Goal: Check status: Check status

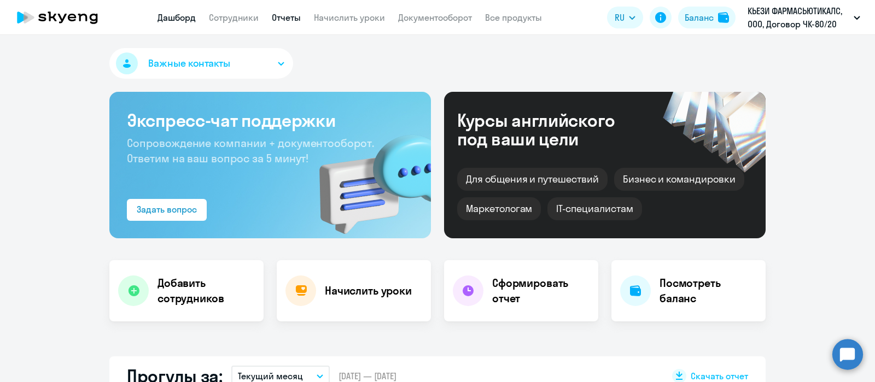
click at [287, 17] on link "Отчеты" at bounding box center [286, 17] width 29 height 11
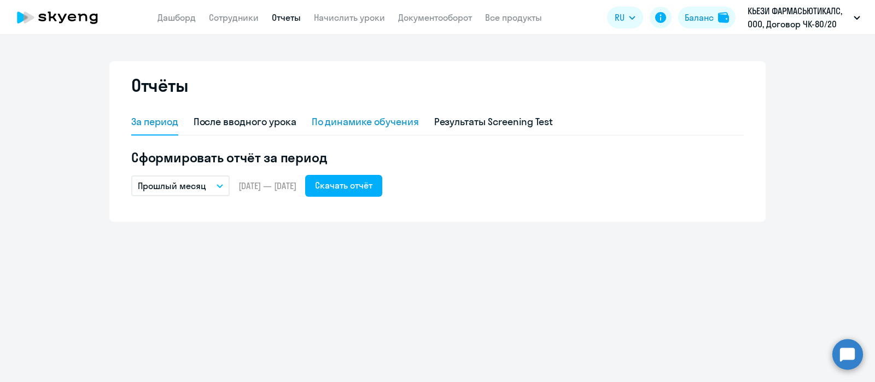
click at [331, 122] on div "По динамике обучения" at bounding box center [365, 122] width 107 height 14
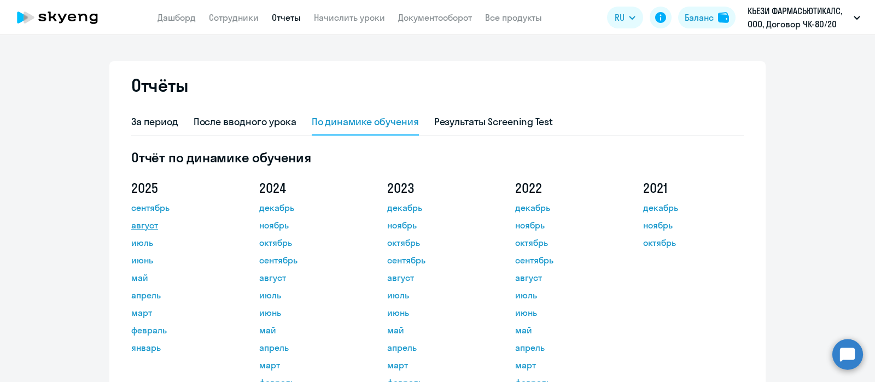
click at [145, 222] on link "август" at bounding box center [180, 225] width 98 height 13
click at [232, 15] on link "Сотрудники" at bounding box center [234, 17] width 50 height 11
select select "30"
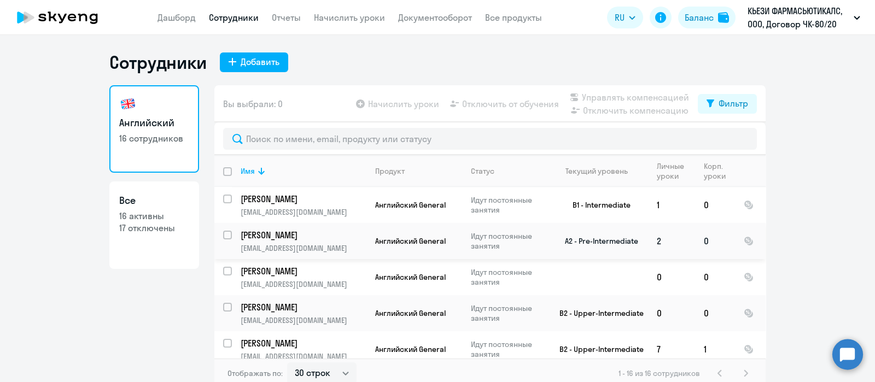
click at [276, 235] on p "[PERSON_NAME]" at bounding box center [303, 235] width 124 height 12
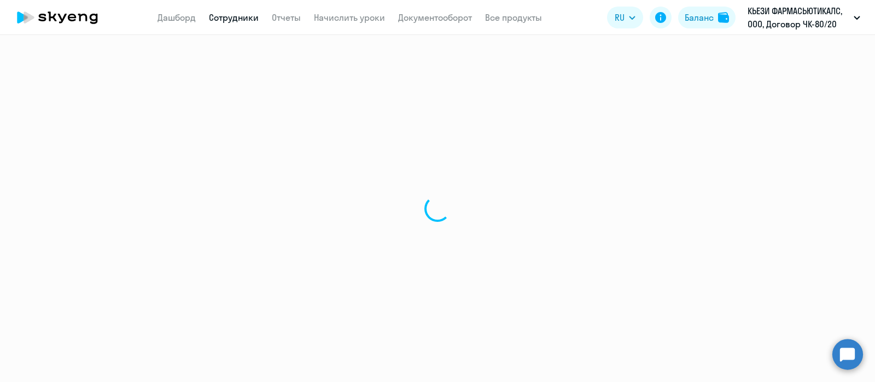
select select "english"
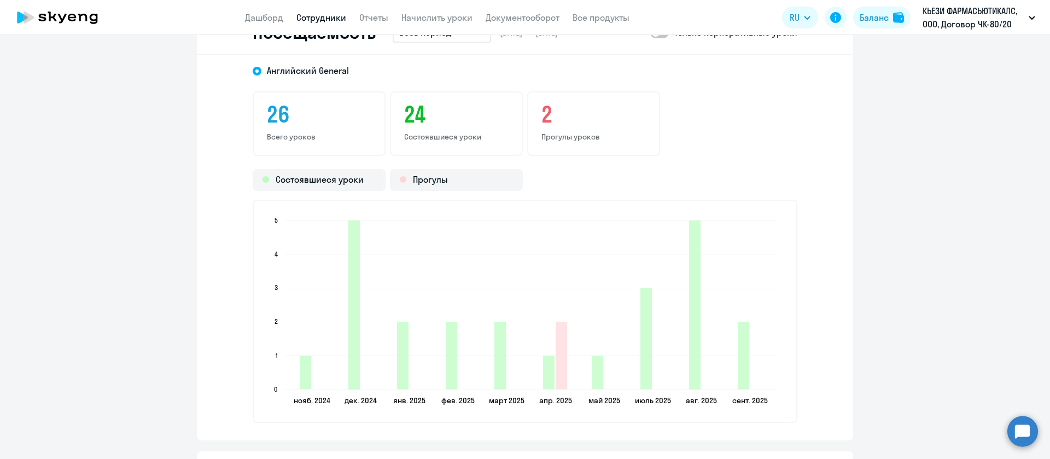
scroll to position [1437, 0]
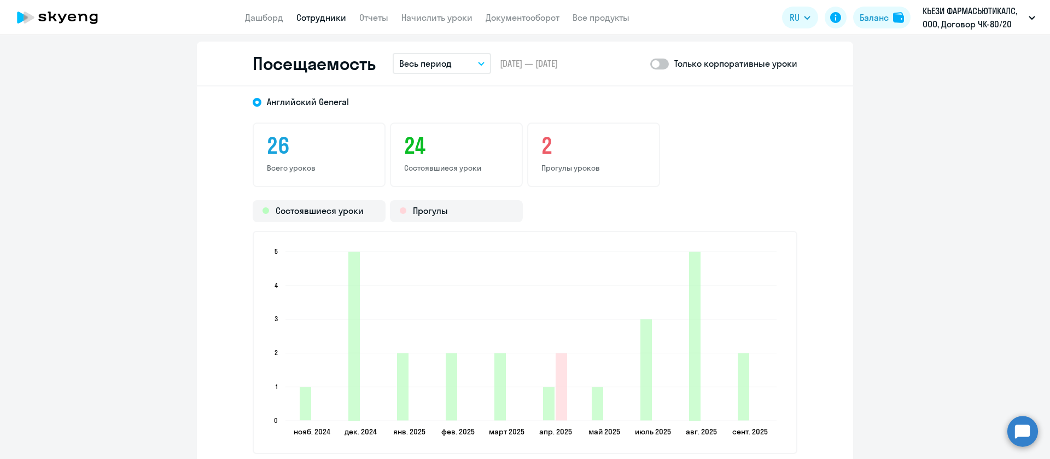
click at [478, 65] on button "Весь период" at bounding box center [442, 63] width 98 height 21
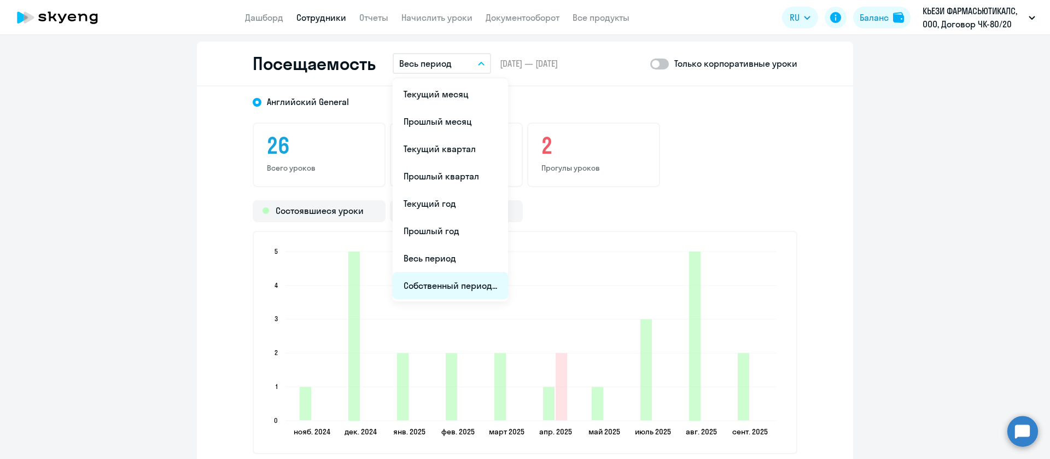
click at [454, 286] on li "Собственный период..." at bounding box center [450, 285] width 115 height 27
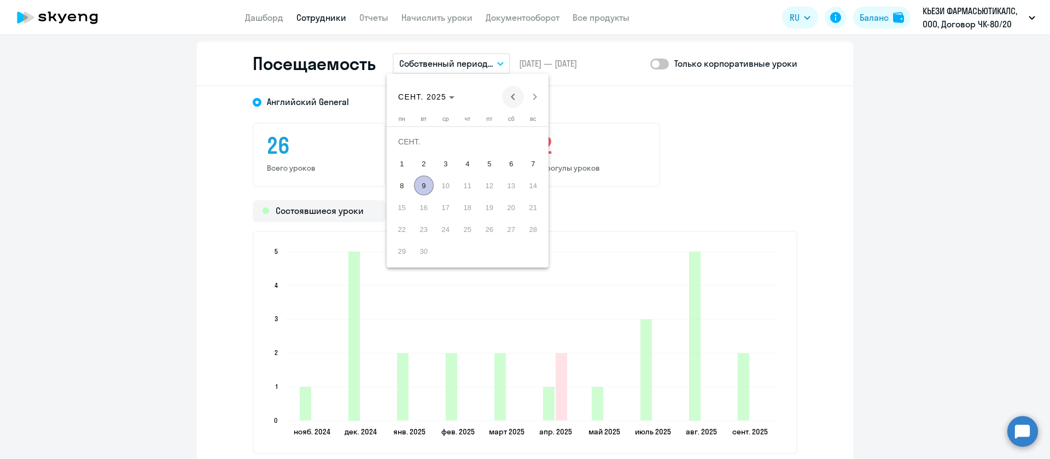
click at [515, 98] on span "Previous month" at bounding box center [513, 97] width 22 height 22
click at [489, 142] on span "1" at bounding box center [490, 142] width 20 height 20
click at [534, 99] on span "Next month" at bounding box center [535, 97] width 22 height 22
click at [538, 166] on span "7" at bounding box center [533, 164] width 20 height 20
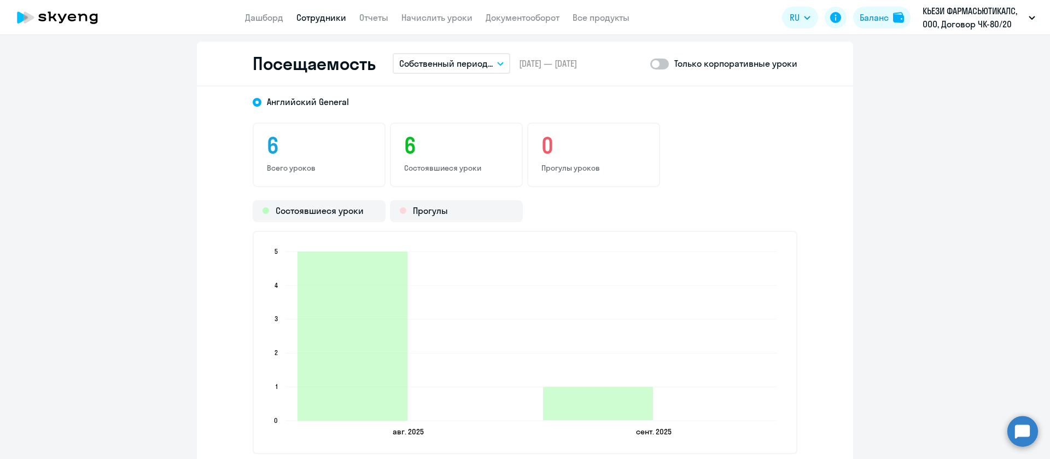
click at [653, 67] on span at bounding box center [659, 64] width 19 height 11
click at [650, 64] on input "checkbox" at bounding box center [650, 63] width 1 height 1
click at [652, 67] on span at bounding box center [659, 64] width 19 height 11
click at [650, 64] on input "checkbox" at bounding box center [650, 63] width 1 height 1
click at [499, 65] on button "Собственный период..." at bounding box center [452, 63] width 118 height 21
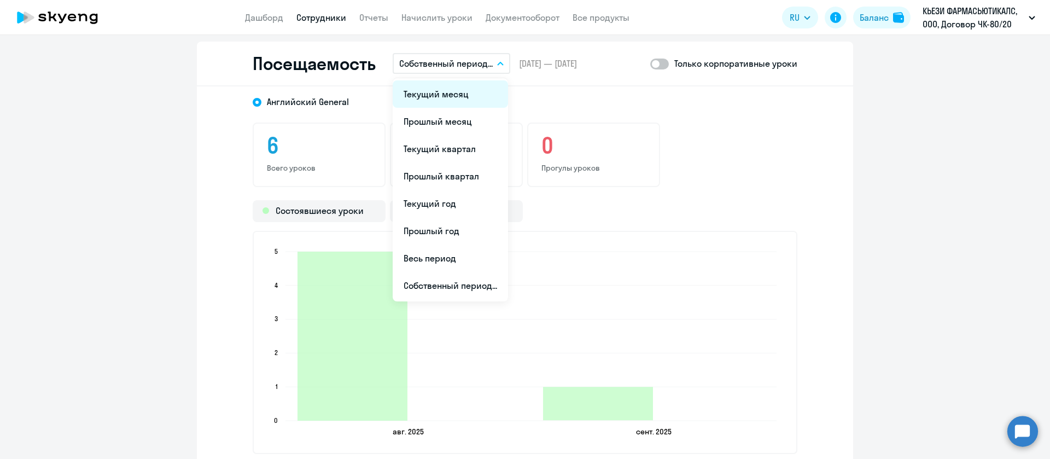
click at [457, 95] on li "Текущий месяц" at bounding box center [450, 93] width 115 height 27
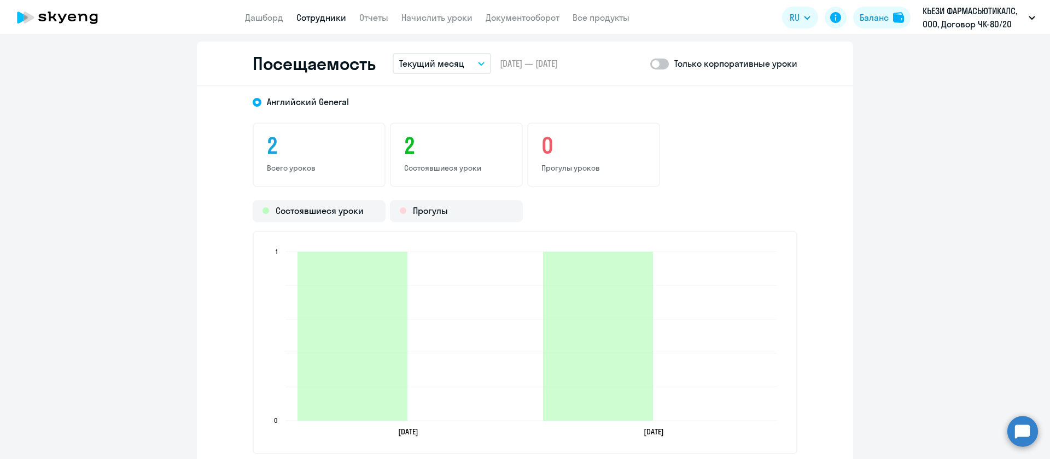
click at [652, 65] on span at bounding box center [659, 64] width 19 height 11
click at [650, 64] on input "checkbox" at bounding box center [650, 63] width 1 height 1
click at [654, 64] on span at bounding box center [659, 64] width 19 height 11
click at [650, 64] on input "checkbox" at bounding box center [650, 63] width 1 height 1
click at [479, 63] on icon "button" at bounding box center [481, 63] width 5 height 3
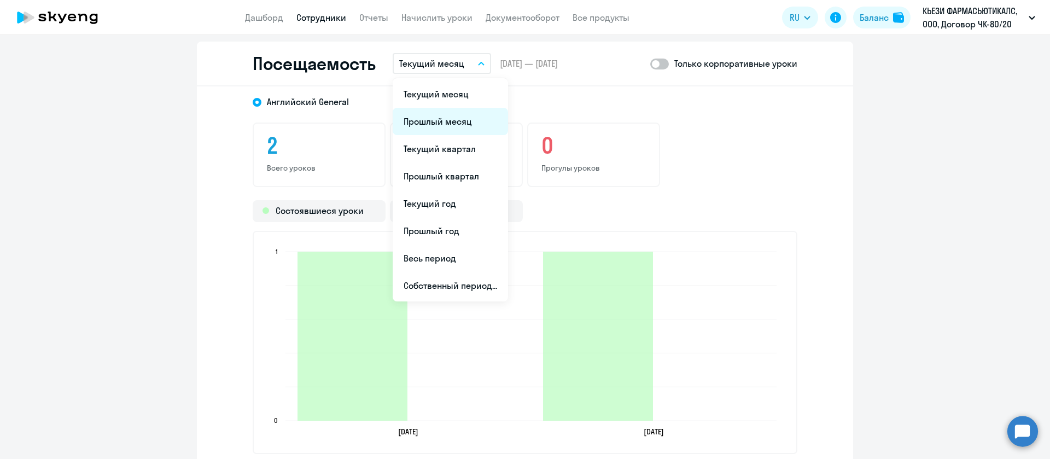
click at [444, 121] on li "Прошлый месяц" at bounding box center [450, 121] width 115 height 27
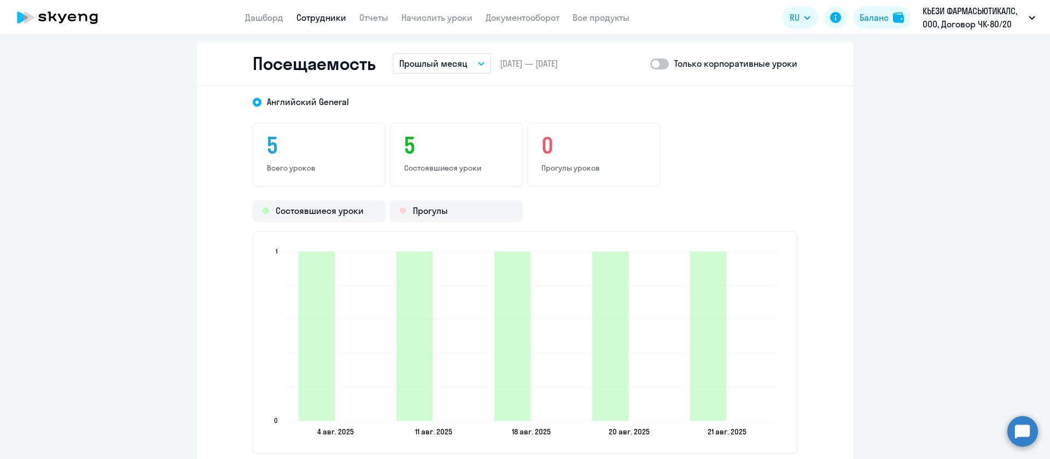
click at [655, 65] on span at bounding box center [659, 64] width 19 height 11
click at [650, 64] on input "checkbox" at bounding box center [650, 63] width 1 height 1
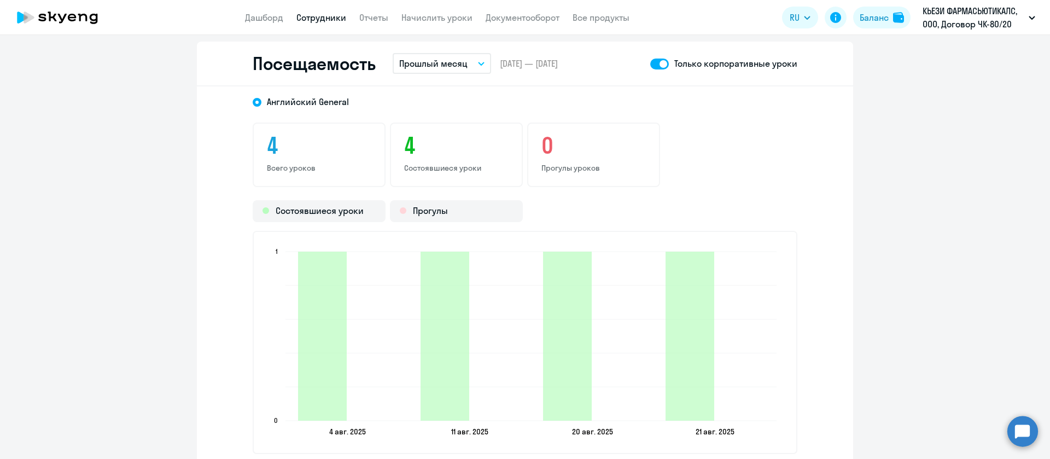
click at [652, 61] on span at bounding box center [659, 64] width 19 height 11
click at [650, 63] on input "checkbox" at bounding box center [650, 63] width 1 height 1
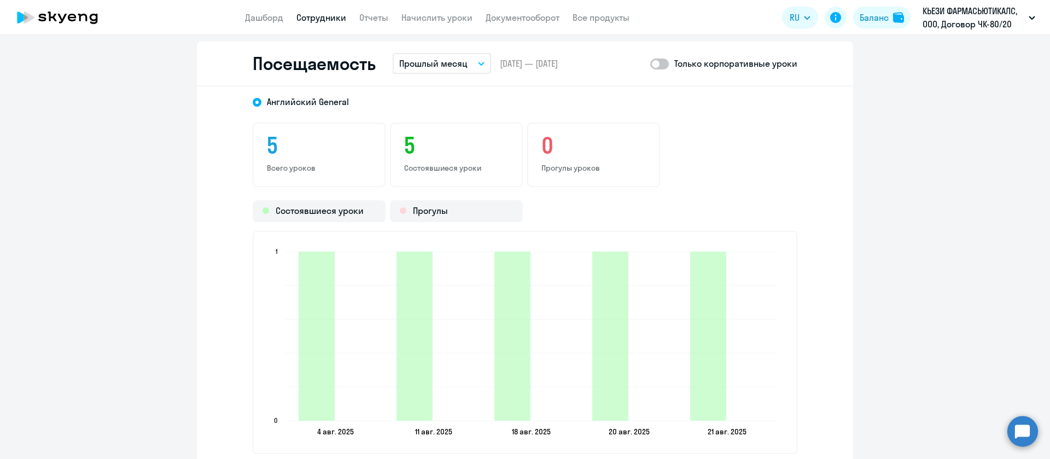
click at [650, 68] on span at bounding box center [659, 64] width 19 height 11
click at [650, 64] on input "checkbox" at bounding box center [650, 63] width 1 height 1
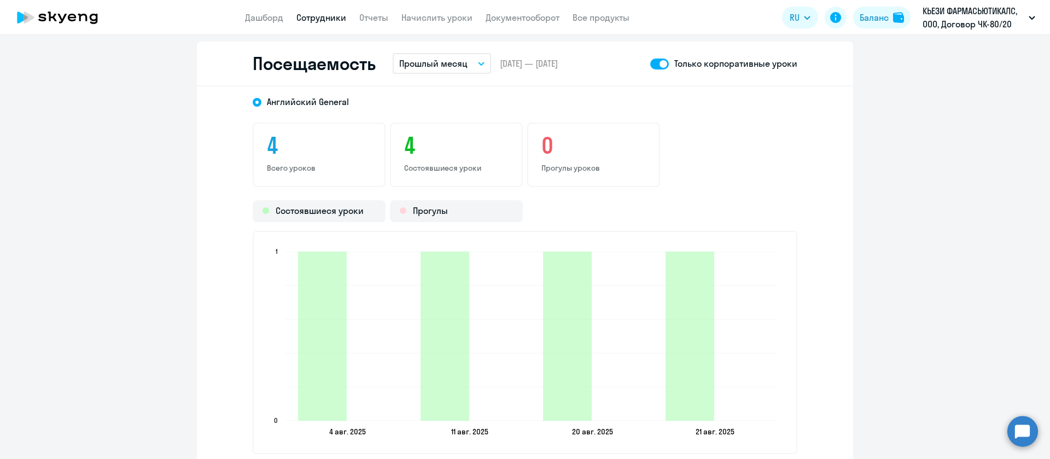
click at [653, 61] on span at bounding box center [659, 64] width 19 height 11
click at [650, 63] on input "checkbox" at bounding box center [650, 63] width 1 height 1
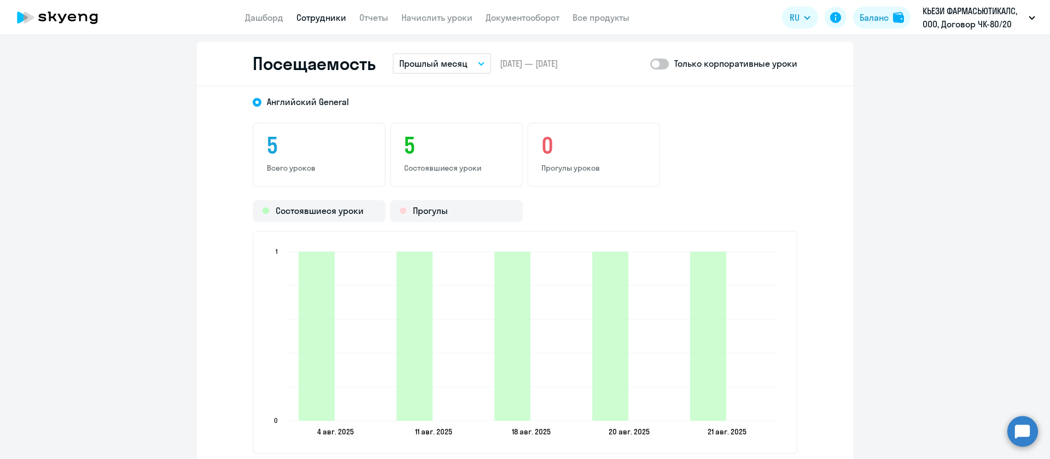
click at [475, 68] on button "Прошлый месяц" at bounding box center [442, 63] width 98 height 21
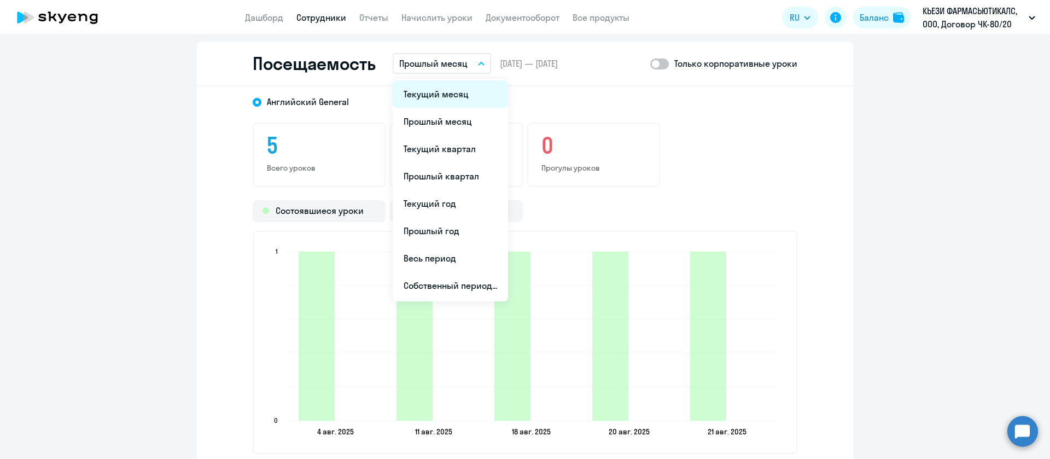
click at [436, 96] on li "Текущий месяц" at bounding box center [450, 93] width 115 height 27
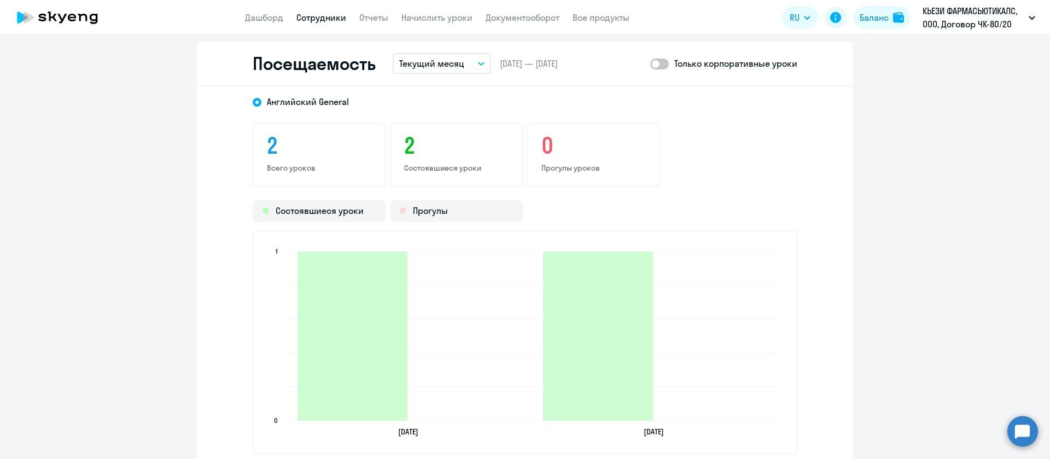
click at [658, 61] on span at bounding box center [659, 64] width 19 height 11
click at [650, 63] on input "checkbox" at bounding box center [650, 63] width 1 height 1
click at [658, 61] on span at bounding box center [659, 64] width 19 height 11
click at [650, 63] on input "checkbox" at bounding box center [650, 63] width 1 height 1
click at [478, 63] on icon "button" at bounding box center [481, 64] width 7 height 4
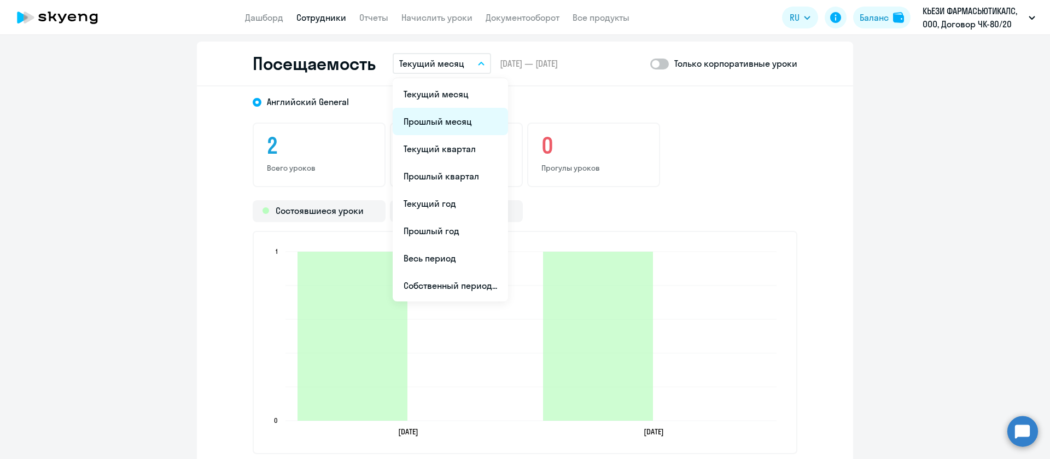
click at [458, 123] on li "Прошлый месяц" at bounding box center [450, 121] width 115 height 27
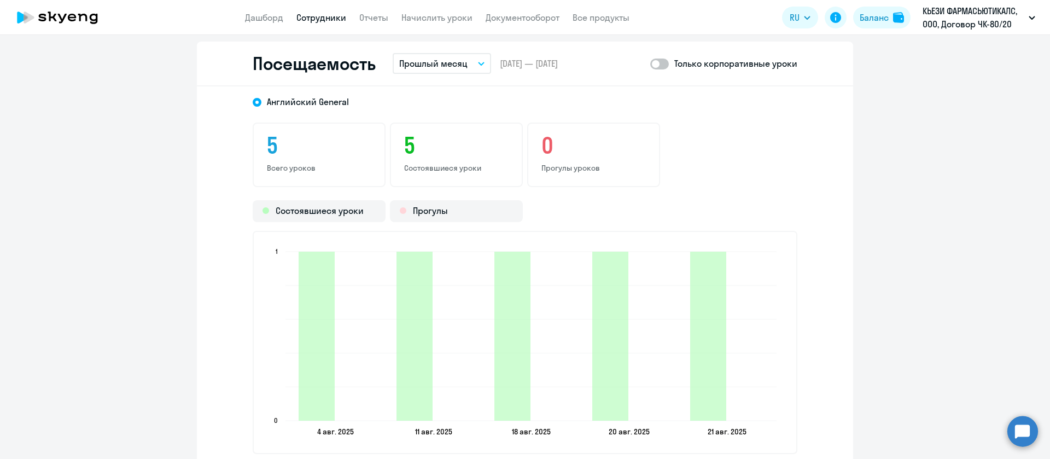
click at [473, 60] on button "Прошлый месяц" at bounding box center [442, 63] width 98 height 21
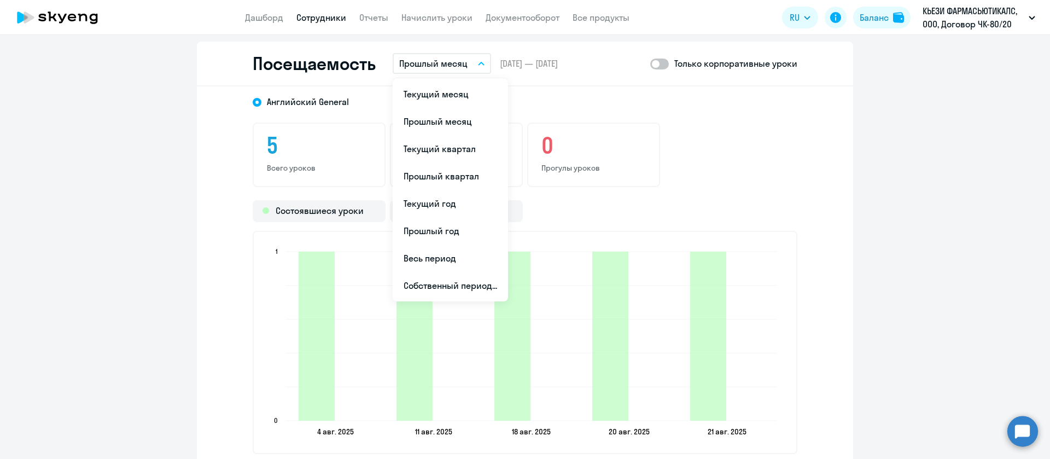
click at [694, 112] on div "[DEMOGRAPHIC_DATA] General 5 Всего уроков 5 Состоявшиеся уроки 0 Прогулы уроков…" at bounding box center [525, 278] width 656 height 385
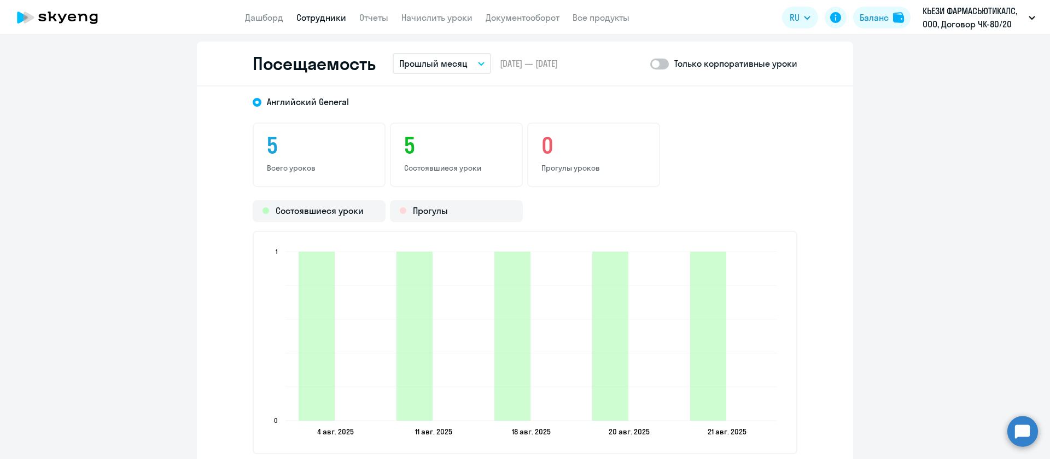
click at [655, 66] on span at bounding box center [659, 64] width 19 height 11
click at [650, 64] on input "checkbox" at bounding box center [650, 63] width 1 height 1
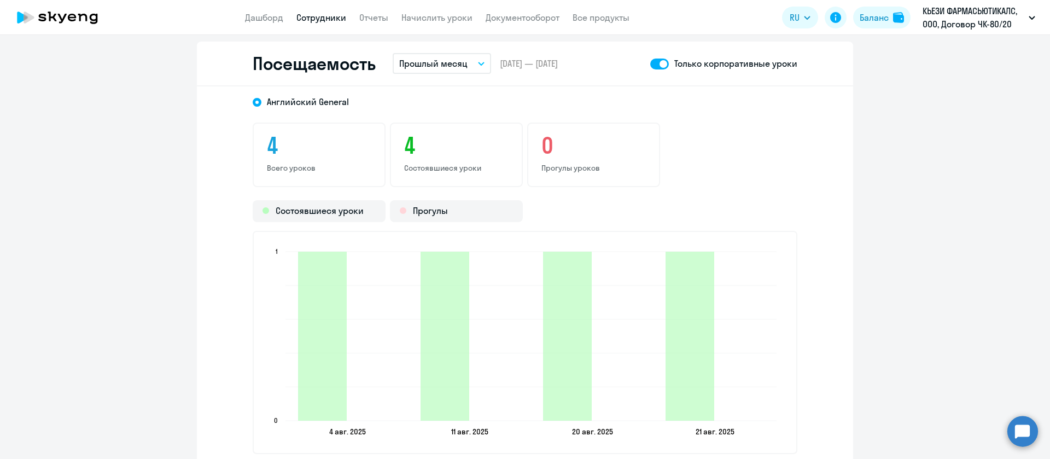
click at [479, 58] on button "Прошлый месяц" at bounding box center [442, 63] width 98 height 21
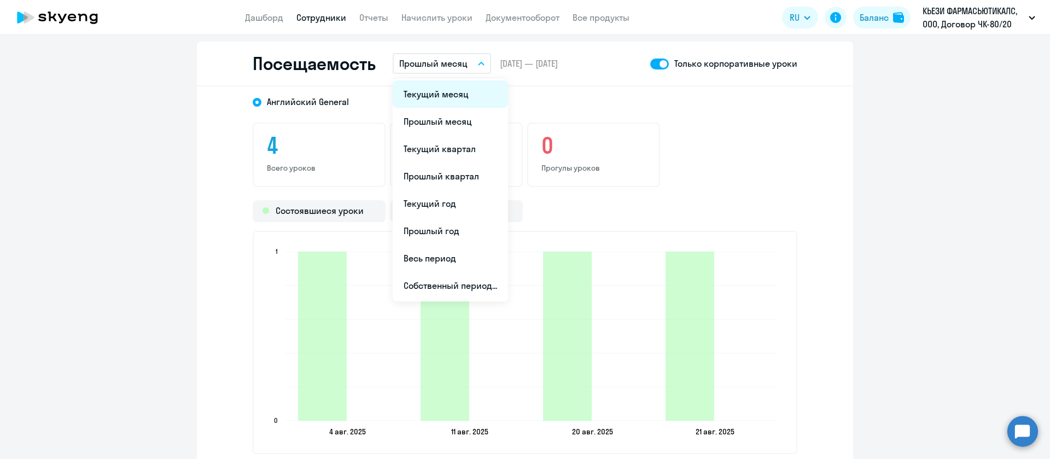
click at [417, 88] on li "Текущий месяц" at bounding box center [450, 93] width 115 height 27
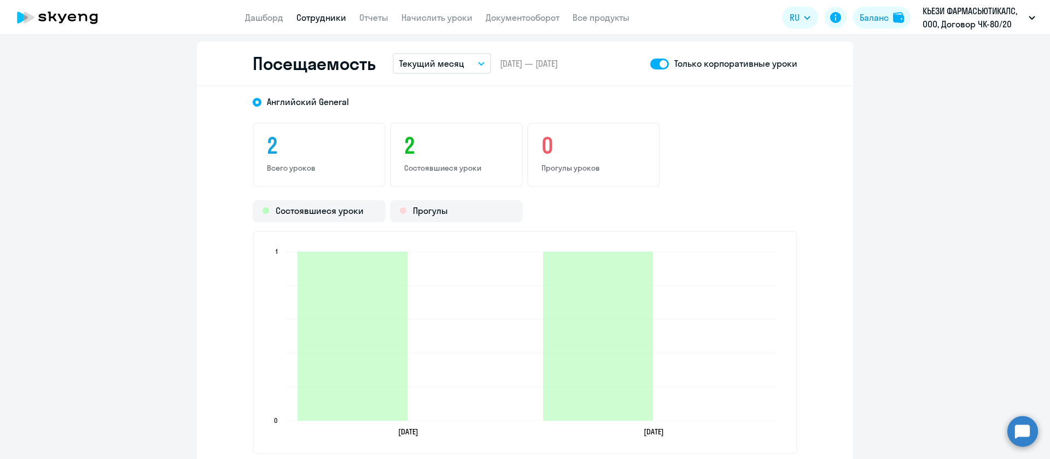
click at [651, 62] on span at bounding box center [659, 64] width 19 height 11
click at [650, 63] on input "checkbox" at bounding box center [650, 63] width 1 height 1
click at [651, 62] on span at bounding box center [659, 64] width 19 height 11
click at [650, 63] on input "checkbox" at bounding box center [650, 63] width 1 height 1
checkbox input "true"
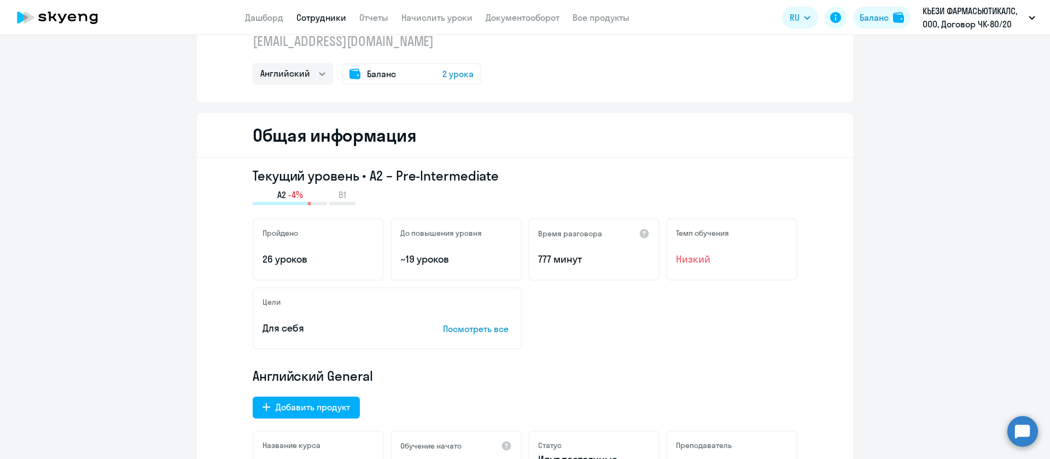
scroll to position [0, 0]
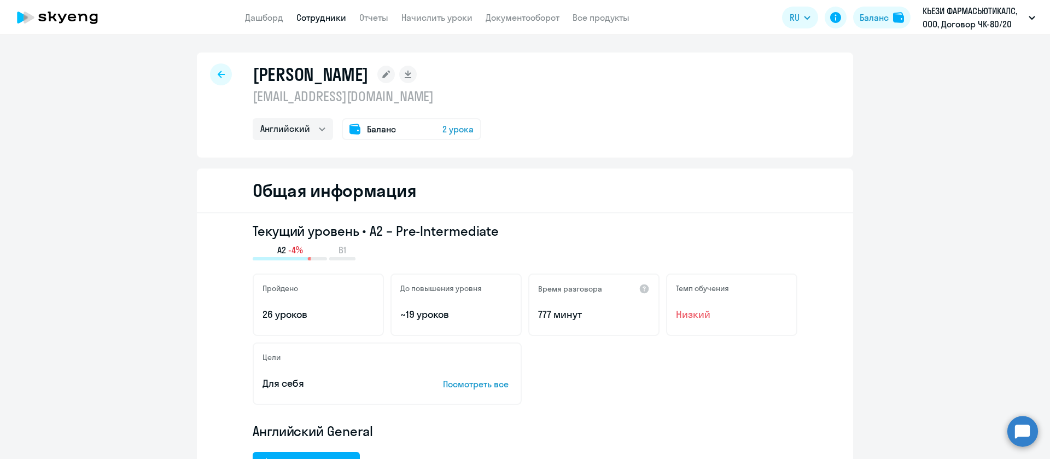
click at [315, 21] on link "Сотрудники" at bounding box center [321, 17] width 50 height 11
select select "30"
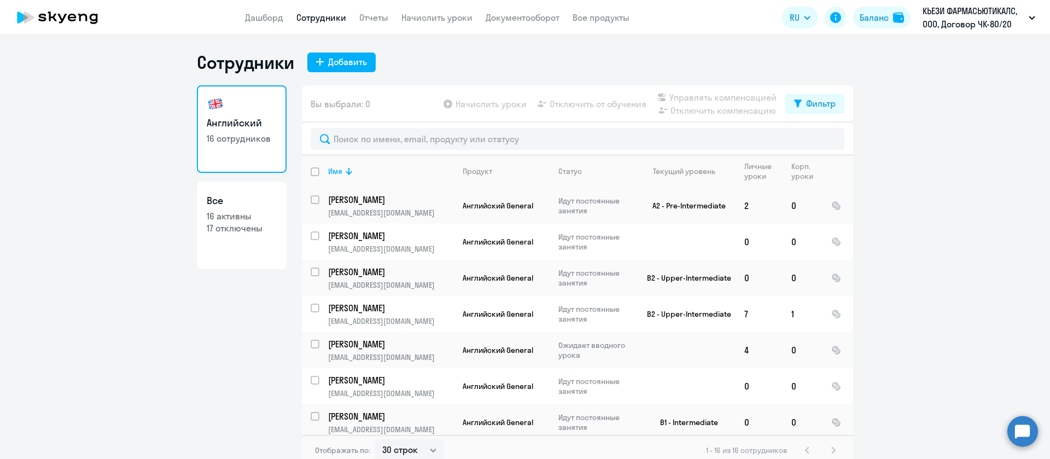
scroll to position [38, 0]
